Goal: Task Accomplishment & Management: Manage account settings

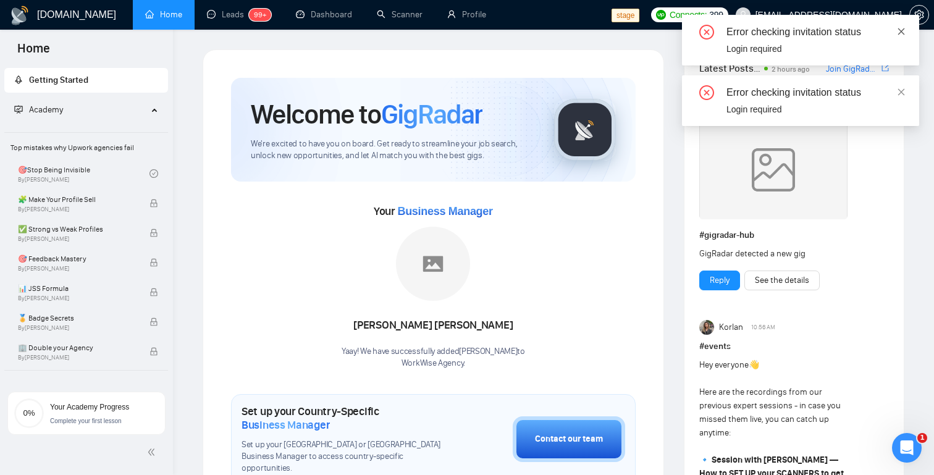
click at [901, 35] on icon "close" at bounding box center [901, 31] width 9 height 9
click at [923, 12] on icon "setting" at bounding box center [918, 15] width 9 height 10
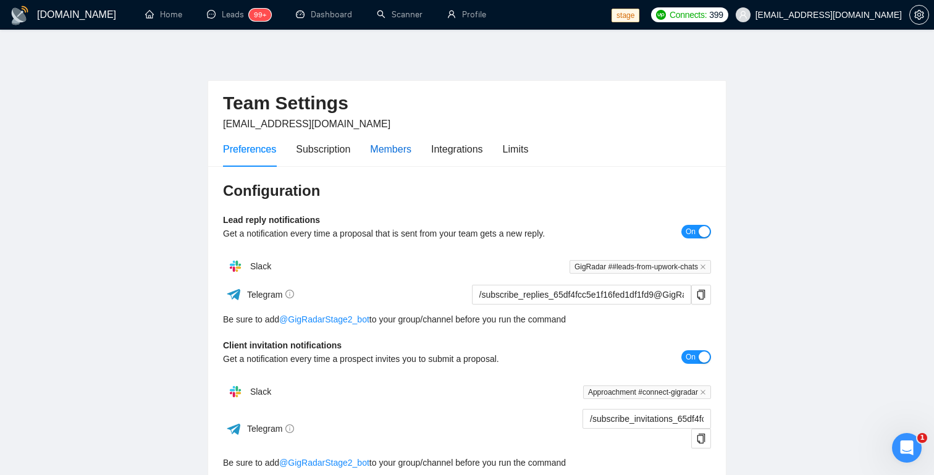
click at [396, 155] on div "Members" at bounding box center [390, 148] width 41 height 15
click at [390, 147] on div "Members" at bounding box center [390, 148] width 41 height 15
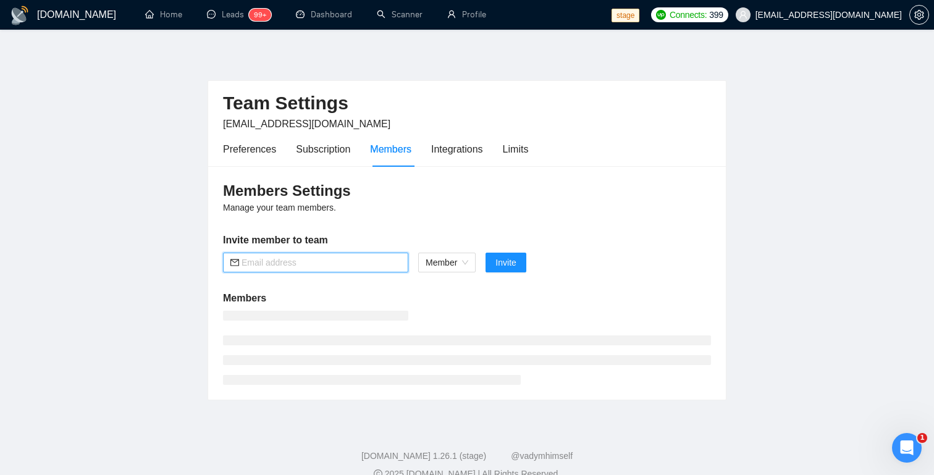
click at [307, 264] on input "text" at bounding box center [320, 263] width 159 height 14
paste input "[EMAIL_ADDRESS][DOMAIN_NAME]"
type input "[EMAIL_ADDRESS][DOMAIN_NAME]"
click at [506, 264] on span "Invite" at bounding box center [505, 263] width 20 height 14
